Goal: Transaction & Acquisition: Download file/media

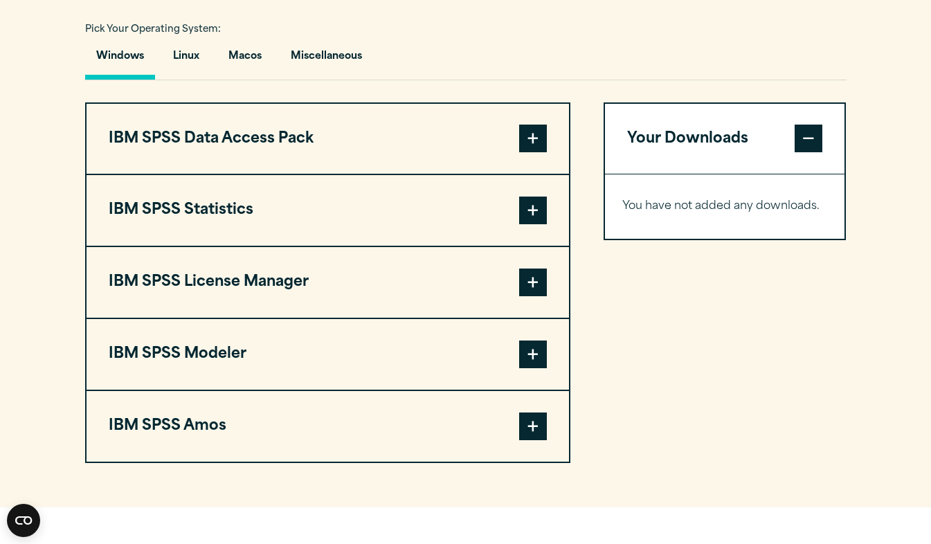
scroll to position [1002, 0]
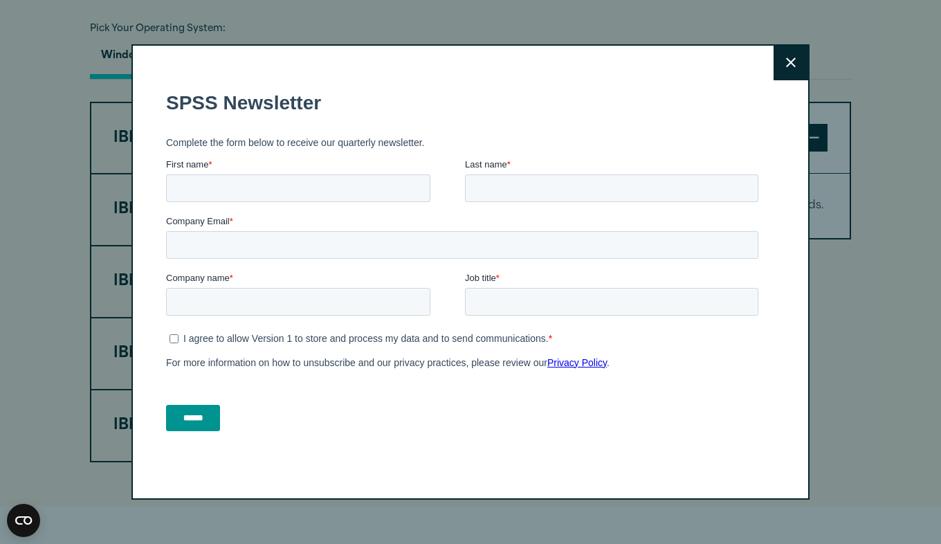
click at [777, 57] on button "Close" at bounding box center [791, 63] width 35 height 35
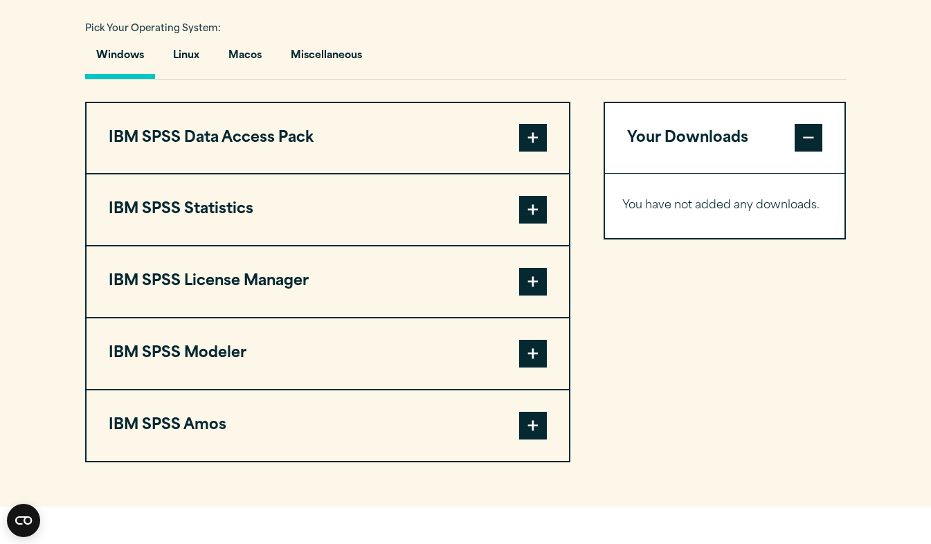
click at [777, 57] on div "Windows Linux [GEOGRAPHIC_DATA] Miscellaneous" at bounding box center [465, 59] width 761 height 40
click at [534, 134] on span at bounding box center [533, 138] width 28 height 28
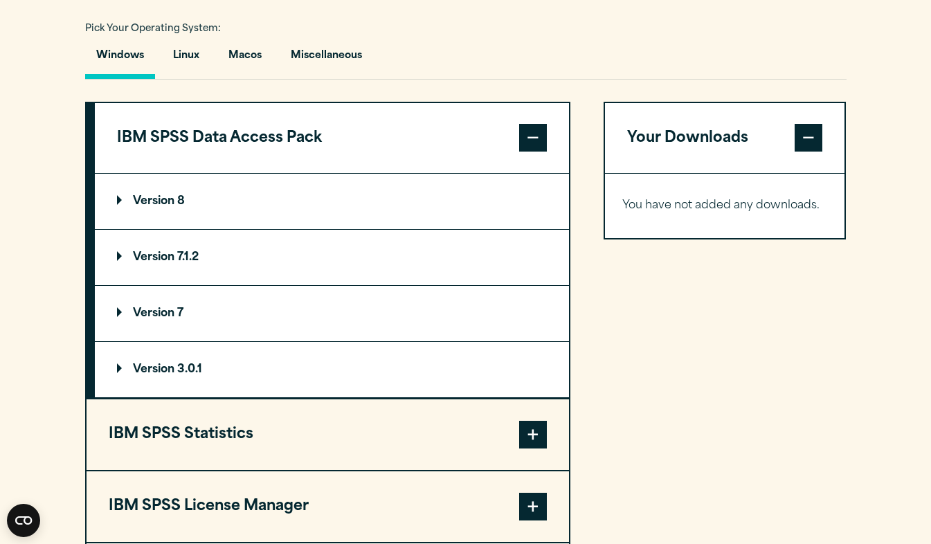
click at [527, 132] on span at bounding box center [533, 138] width 28 height 28
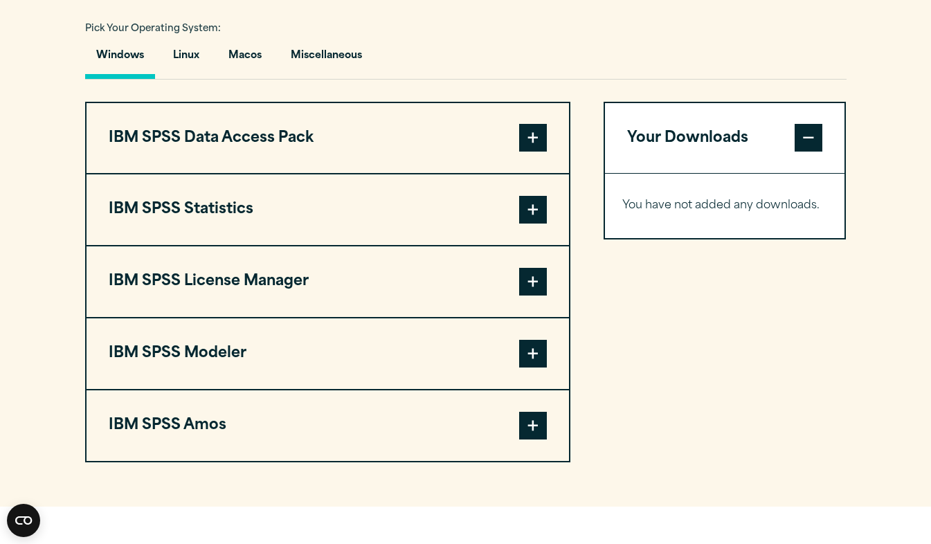
click at [531, 217] on span at bounding box center [533, 210] width 28 height 28
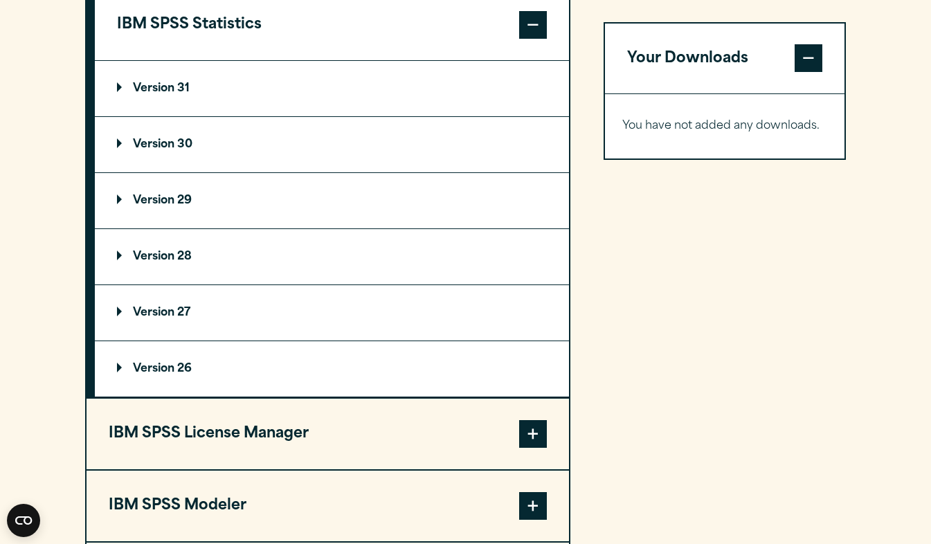
scroll to position [1188, 0]
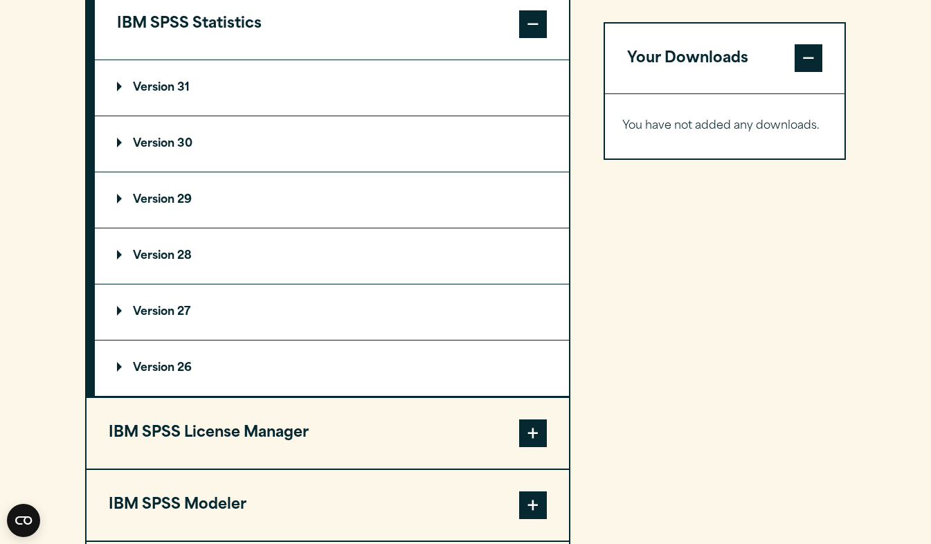
click at [117, 86] on p "Version 31" at bounding box center [153, 87] width 73 height 11
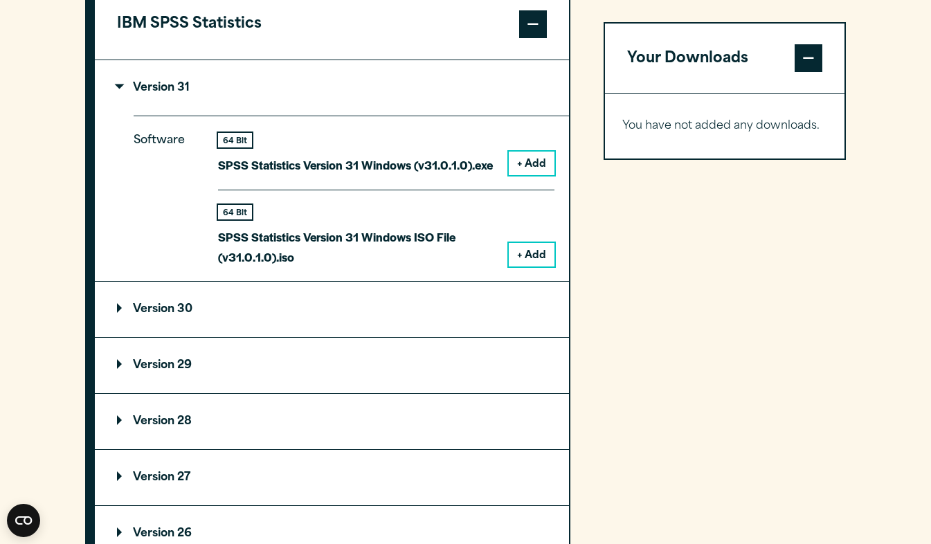
click at [117, 88] on p "Version 31" at bounding box center [153, 87] width 73 height 11
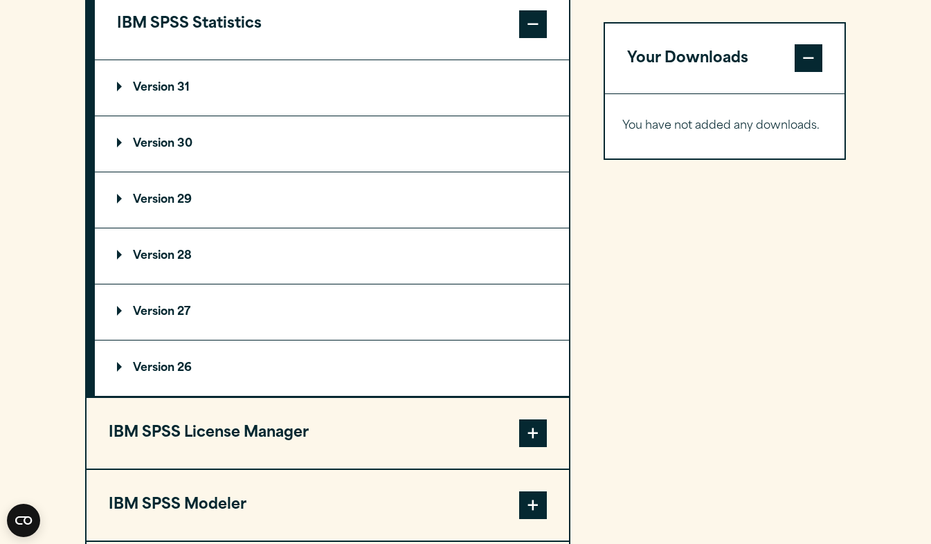
click at [113, 252] on summary "Version 28" at bounding box center [332, 255] width 474 height 55
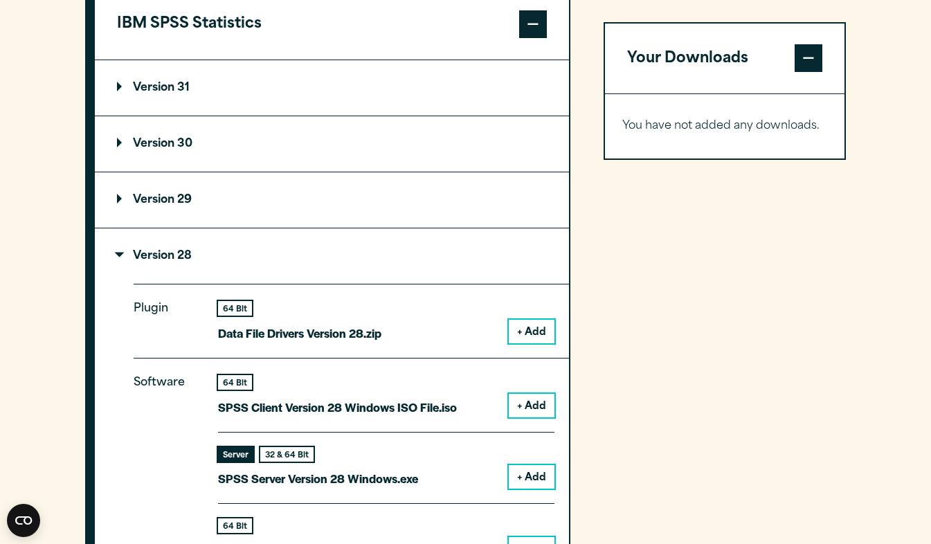
click at [122, 246] on summary "Version 28" at bounding box center [332, 255] width 474 height 55
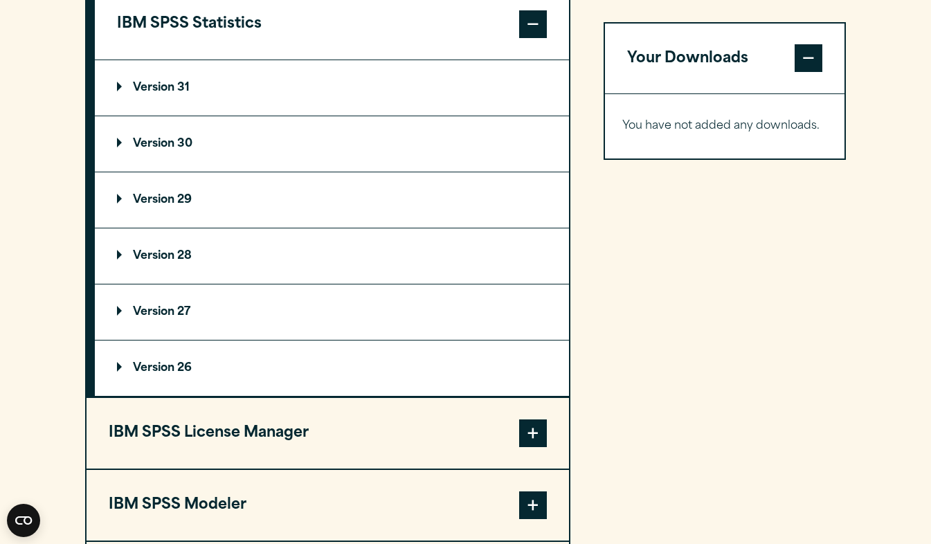
click at [122, 76] on summary "Version 31" at bounding box center [332, 87] width 474 height 55
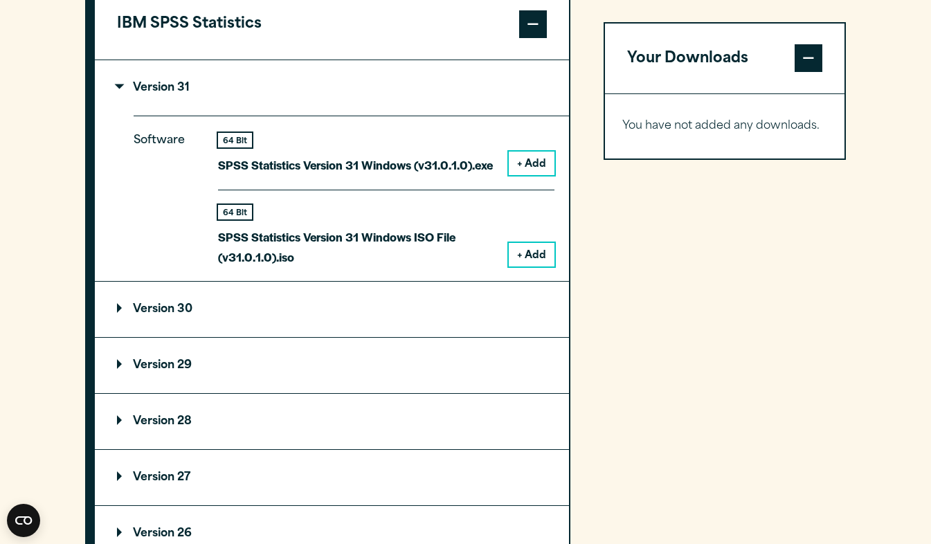
click at [518, 164] on button "+ Add" at bounding box center [532, 164] width 46 height 24
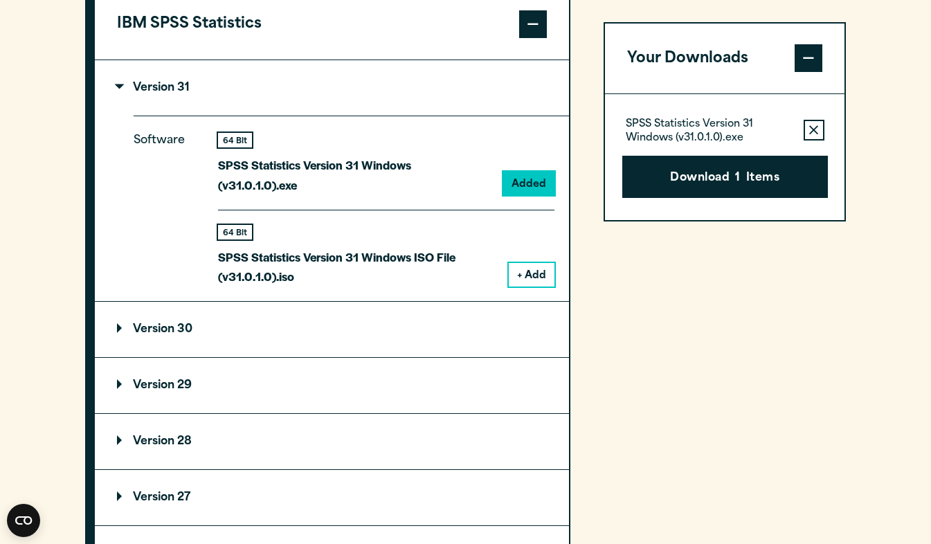
click at [686, 171] on button "Download 1 Items" at bounding box center [725, 177] width 206 height 43
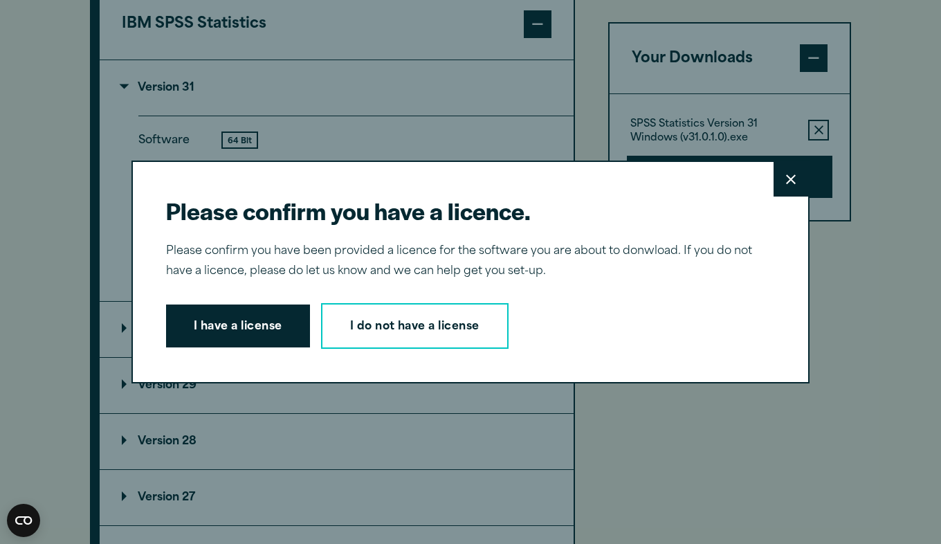
click at [239, 320] on button "I have a license" at bounding box center [238, 326] width 144 height 43
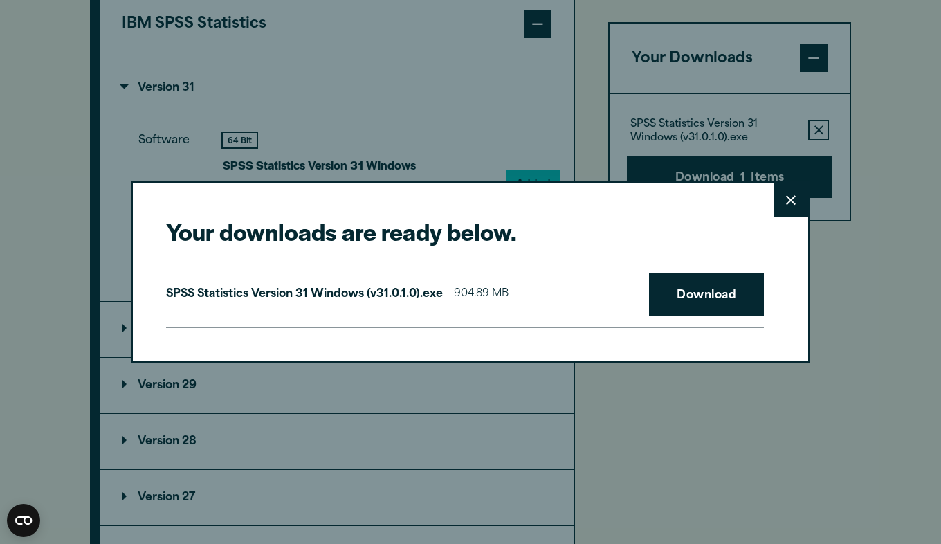
click at [660, 300] on link "Download" at bounding box center [706, 294] width 115 height 43
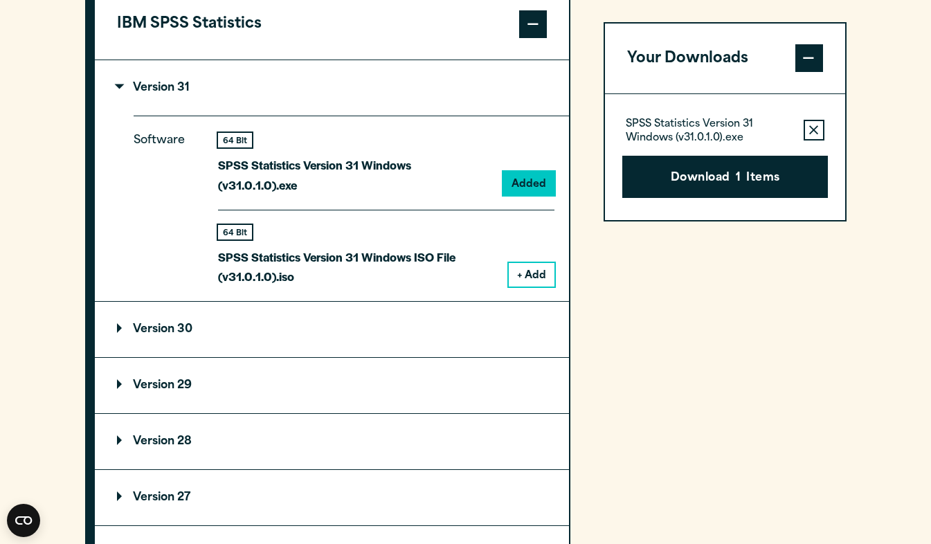
click at [835, 253] on div "Your downloads are ready below. Close SPSS Statistics Version 31 Windows (v31.0…" at bounding box center [465, 272] width 931 height 544
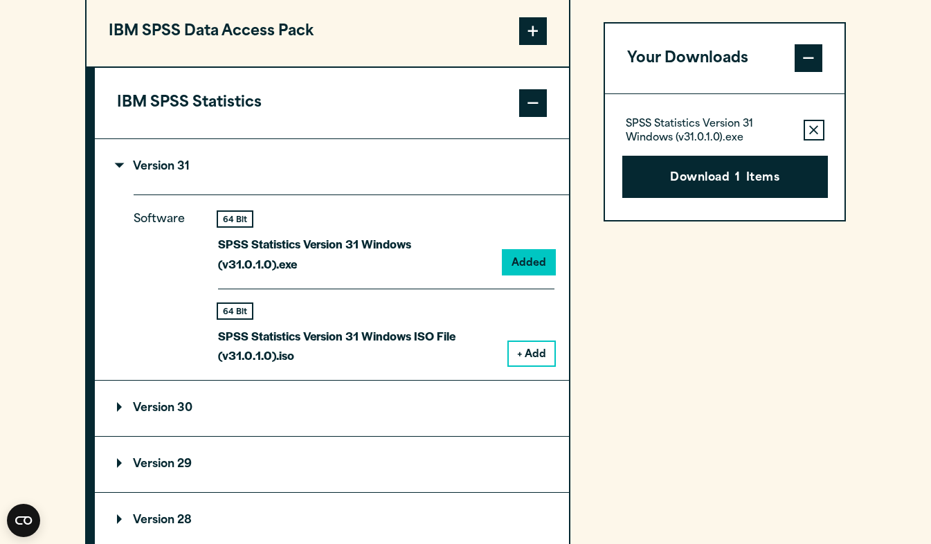
scroll to position [1106, 0]
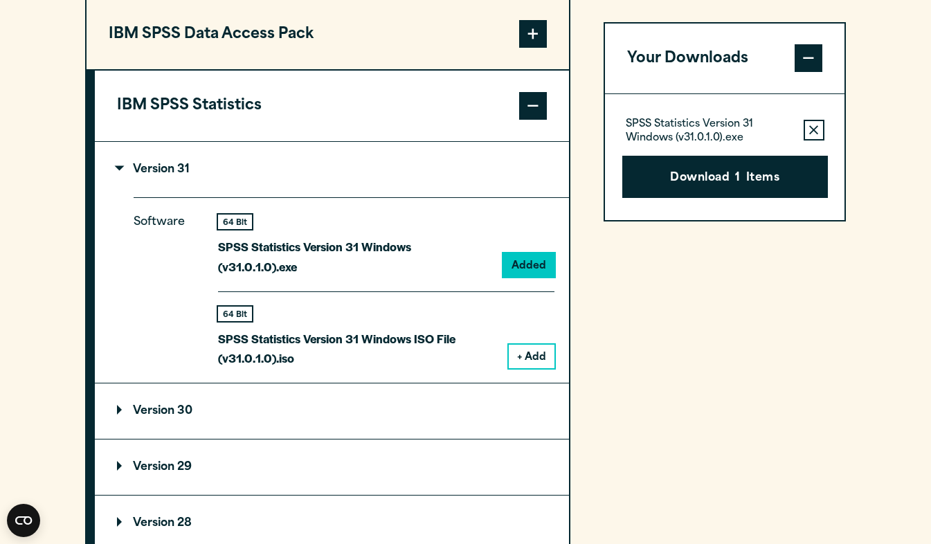
click at [774, 164] on button "Download 1 Items" at bounding box center [725, 177] width 206 height 43
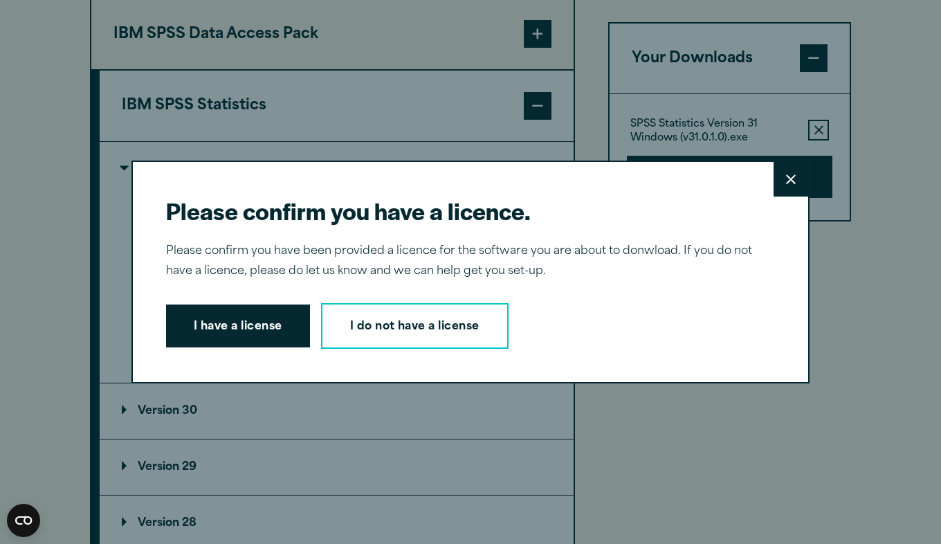
click at [258, 326] on button "I have a license" at bounding box center [238, 326] width 144 height 43
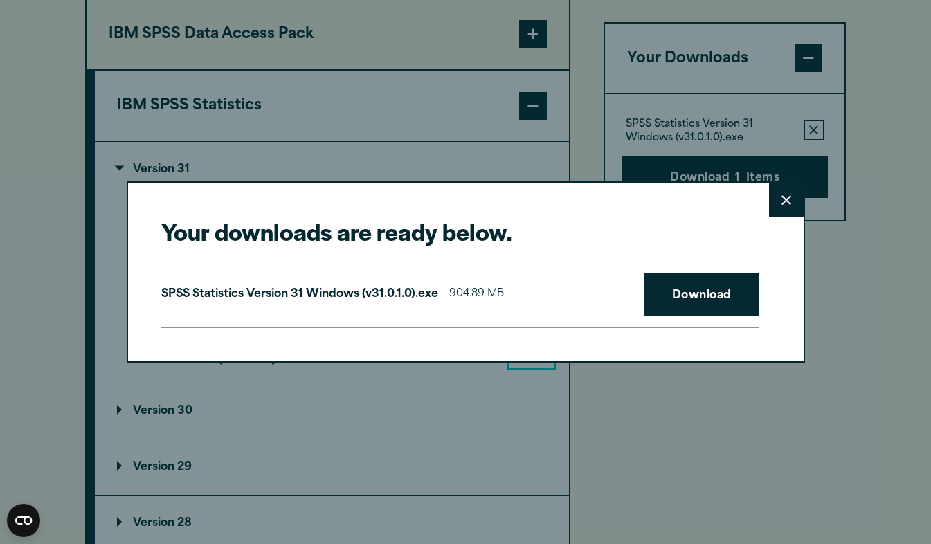
click at [791, 194] on button "Close" at bounding box center [786, 200] width 35 height 35
